Goal: Check status: Check status

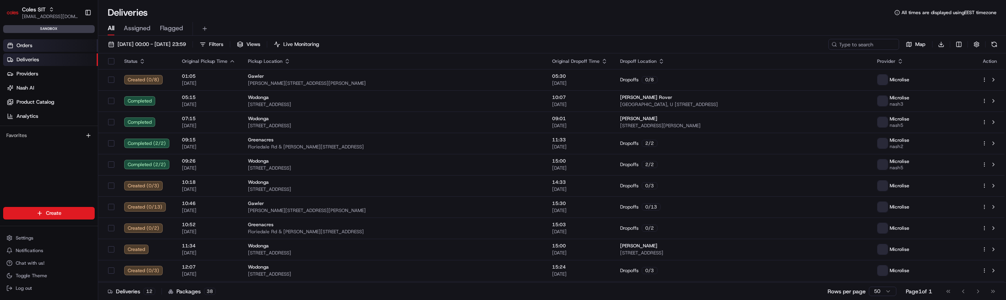
click at [24, 46] on span "Orders" at bounding box center [25, 45] width 16 height 7
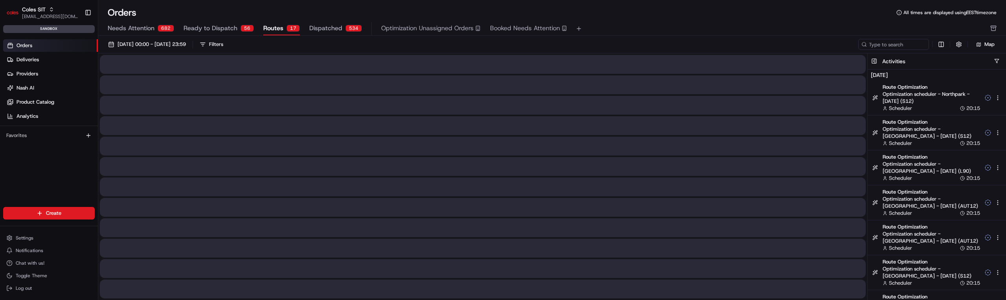
click at [279, 26] on span "Routes" at bounding box center [273, 28] width 20 height 9
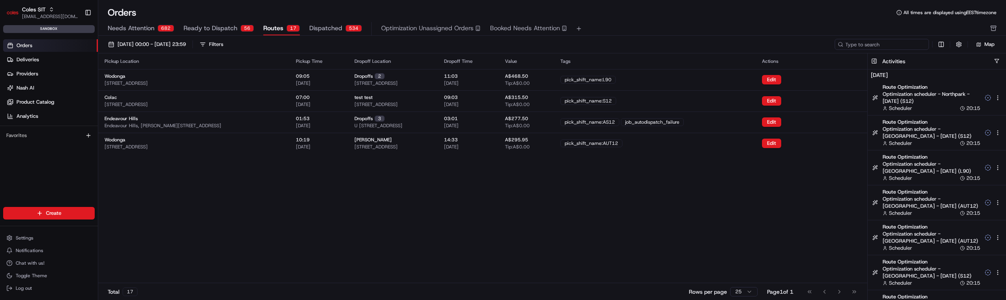
click at [870, 41] on input at bounding box center [882, 44] width 94 height 11
paste input "ord_DbasfT9GSvaqdmq8KRTAPm"
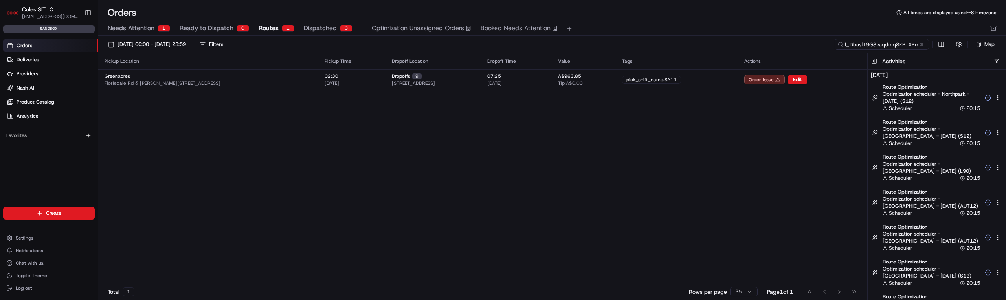
type input "ord_DbasfT9GSvaqdmq8KRTAPm"
click at [917, 44] on input "ord_DbasfT9GSvaqdmq8KRTAPm" at bounding box center [882, 44] width 94 height 11
click at [923, 42] on button at bounding box center [922, 44] width 8 height 8
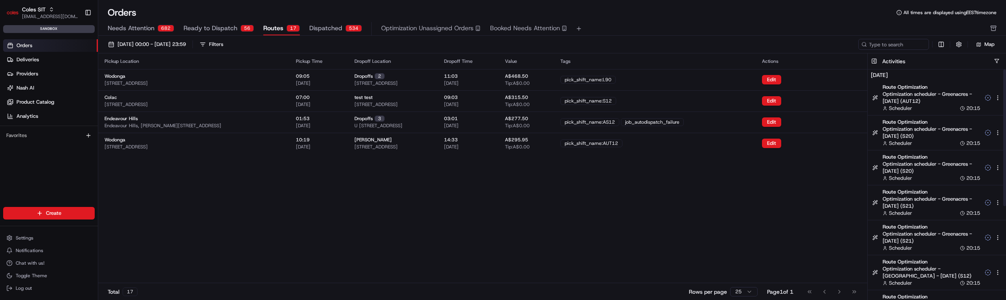
click at [908, 38] on div "[DATE] 00:00 - [DATE] 23:59 Filters Map" at bounding box center [552, 45] width 908 height 18
click at [908, 43] on input at bounding box center [882, 44] width 94 height 11
paste input "totalPriceCents"
type input "totalPriceCents"
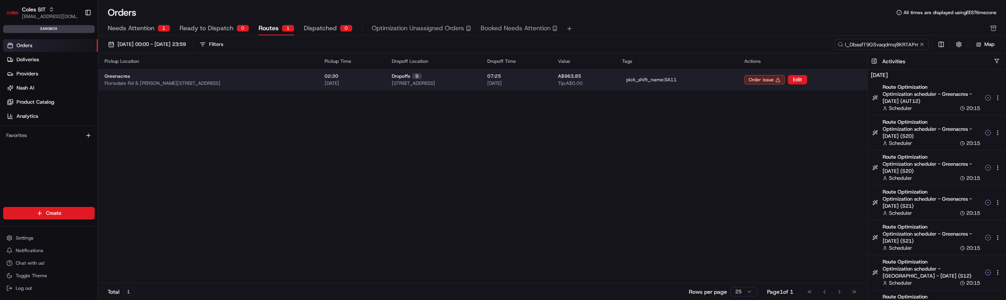
type input "ord_DbasfT9GSvaqdmq8KRTAPm"
click at [297, 88] on td "Greenacres [STREET_ADDRESS][PERSON_NAME]" at bounding box center [208, 79] width 220 height 21
